Goal: Task Accomplishment & Management: Manage account settings

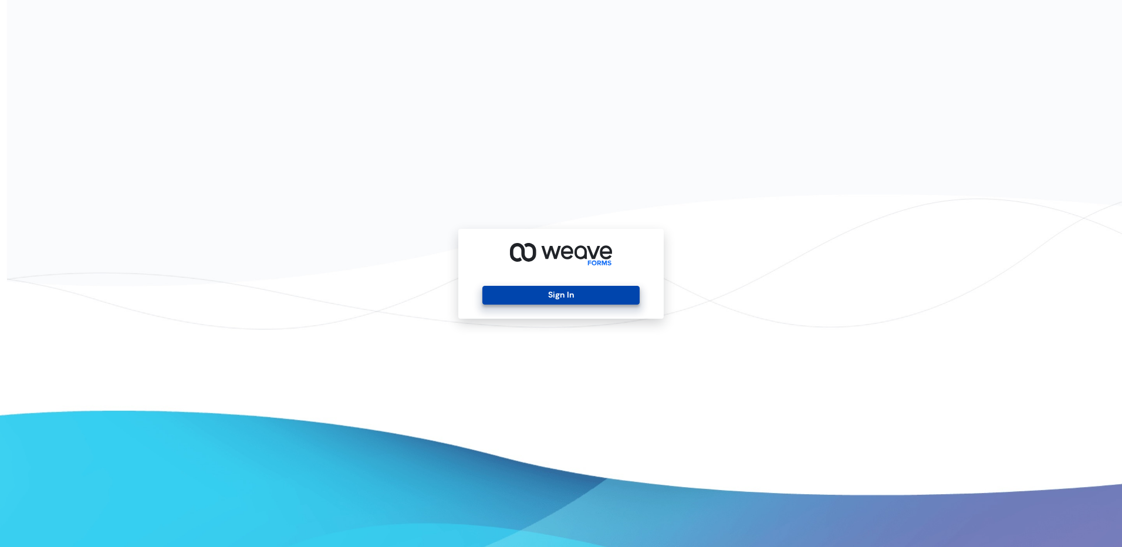
click at [547, 292] on button "Sign In" at bounding box center [560, 295] width 157 height 19
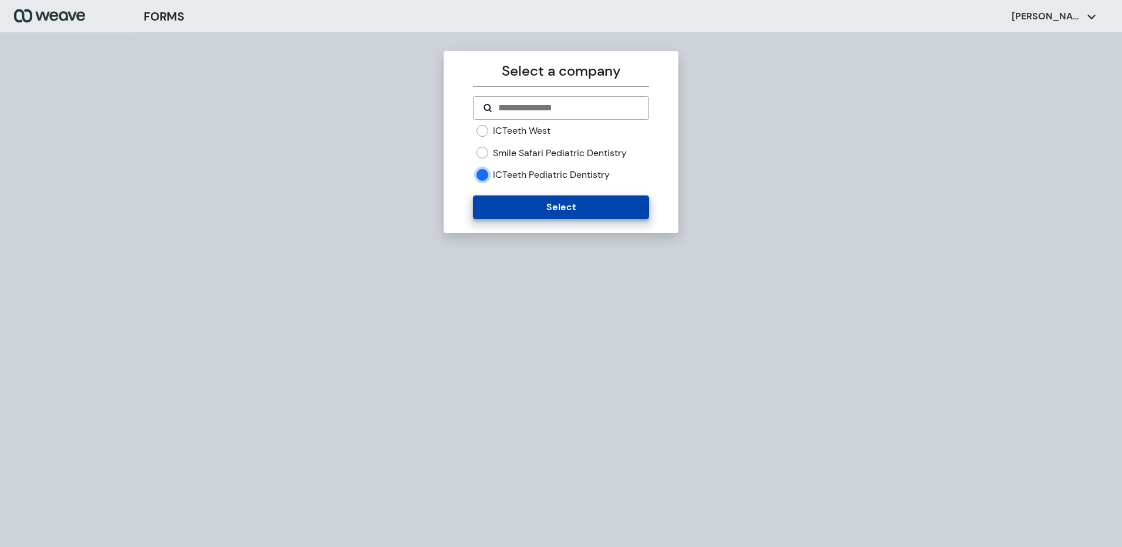
click at [513, 218] on button "Select" at bounding box center [560, 206] width 175 height 23
